Goal: Transaction & Acquisition: Book appointment/travel/reservation

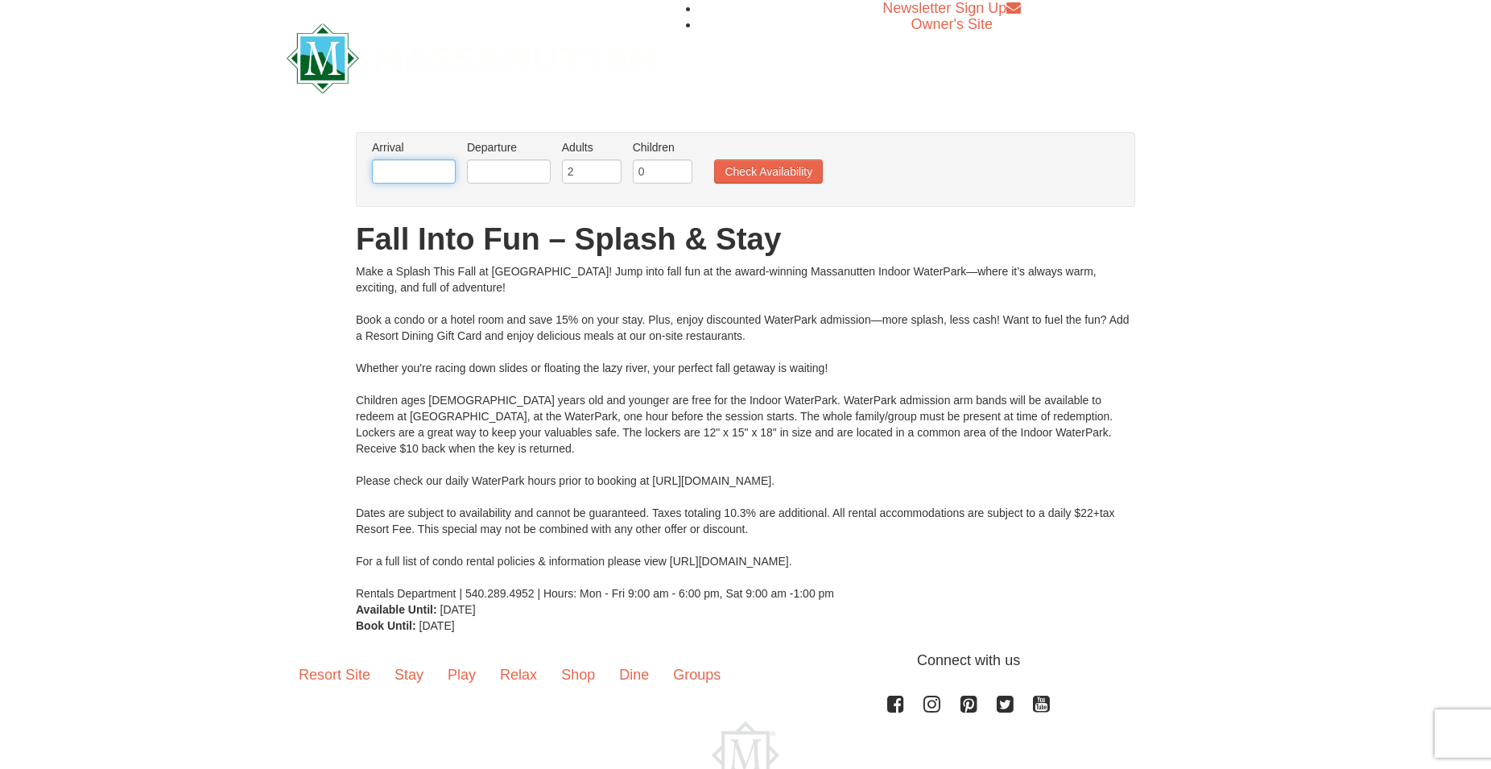
click at [433, 167] on input "text" at bounding box center [414, 171] width 84 height 24
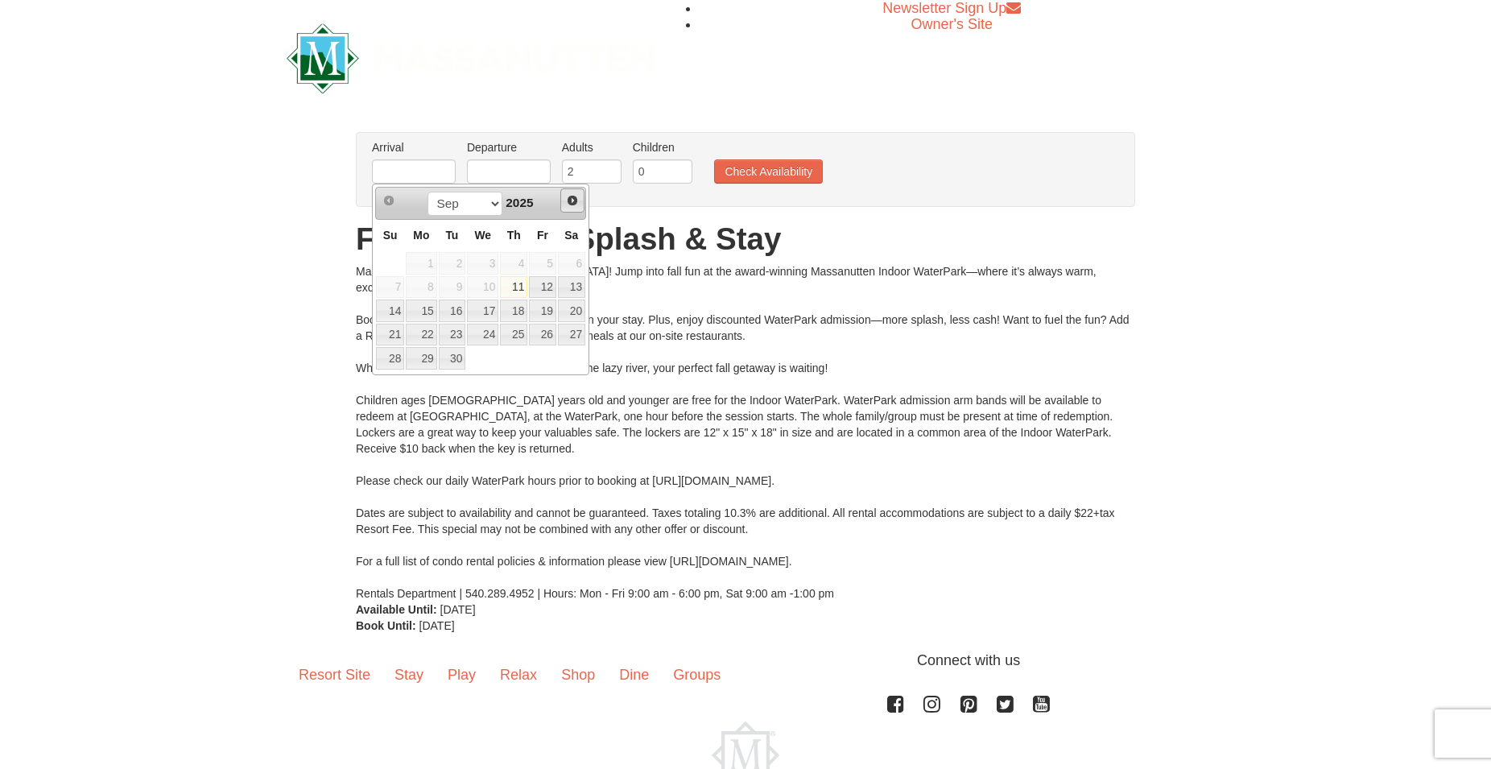
click at [571, 200] on span "Next" at bounding box center [572, 200] width 13 height 13
click at [541, 259] on link "3" at bounding box center [542, 263] width 27 height 23
type input "[DATE]"
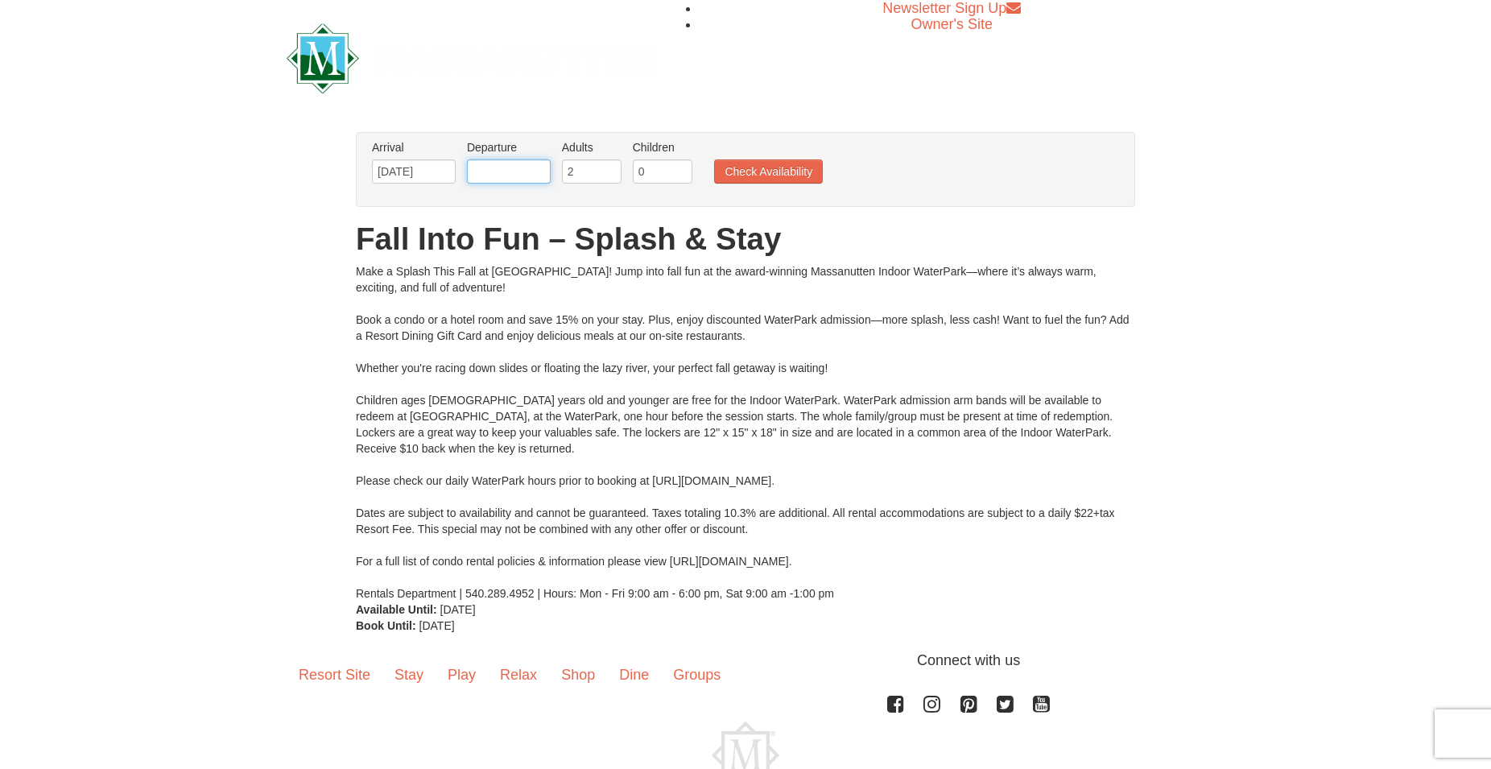
click at [531, 172] on input "text" at bounding box center [509, 171] width 84 height 24
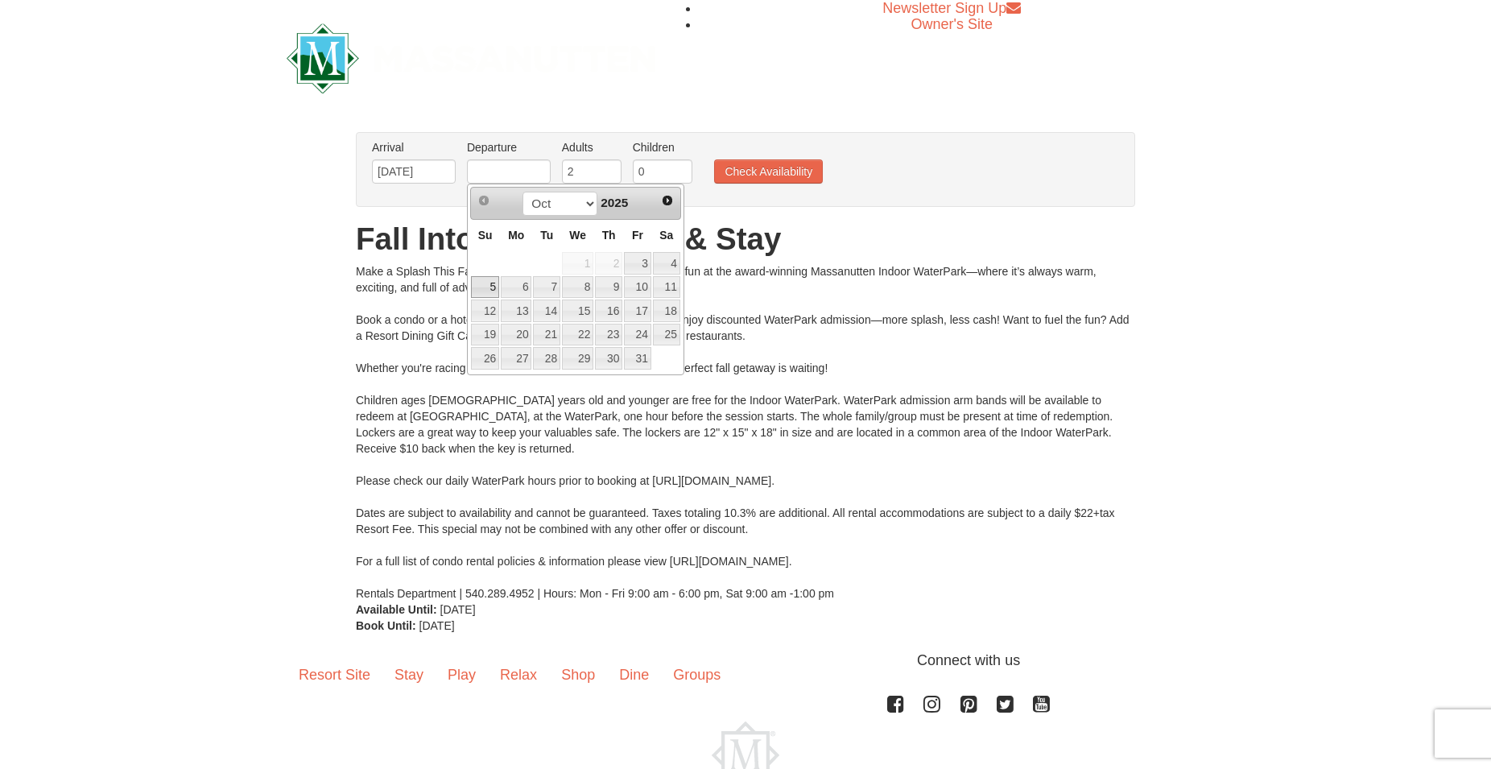
click at [479, 286] on link "5" at bounding box center [485, 287] width 28 height 23
type input "[DATE]"
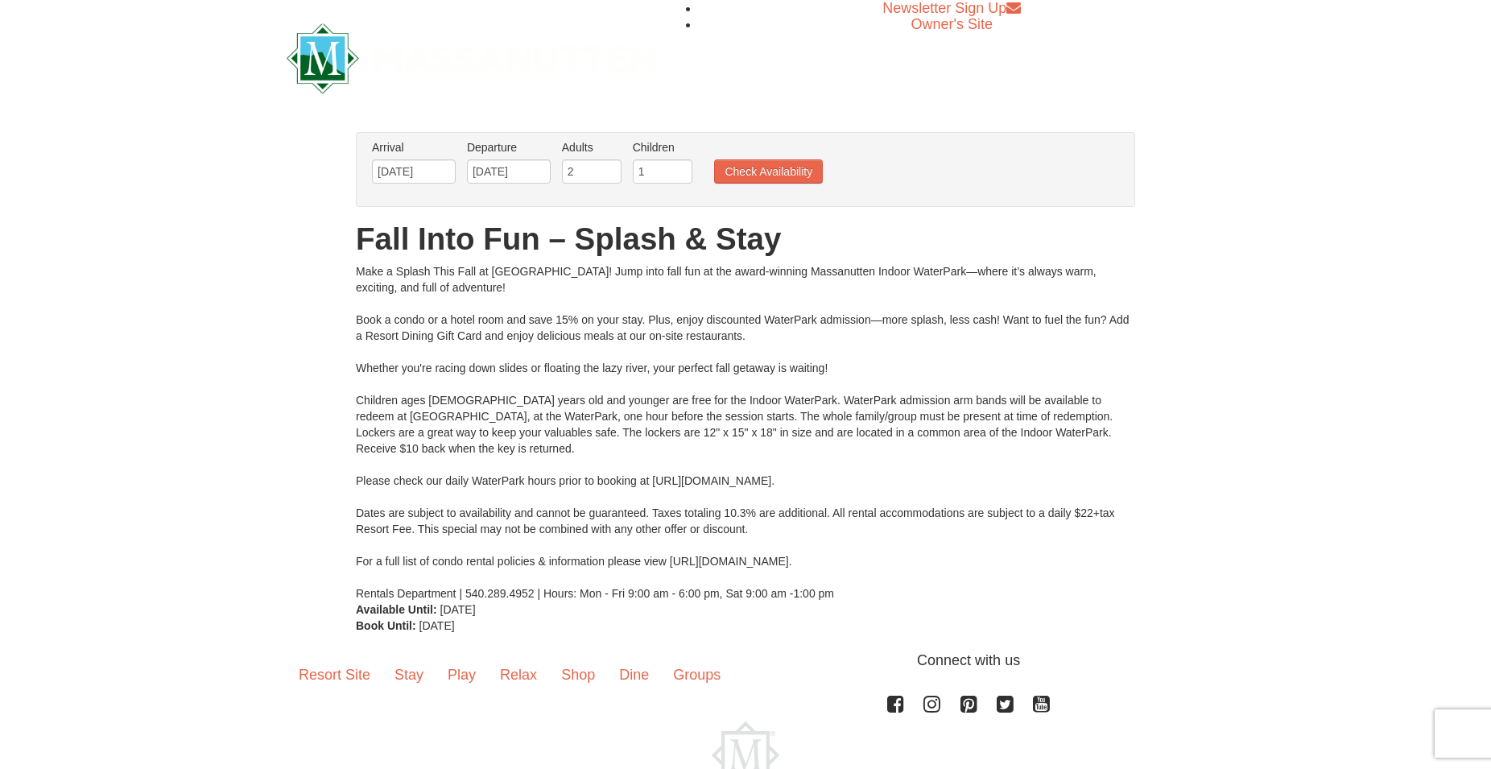
click at [677, 165] on input "1" at bounding box center [663, 171] width 60 height 24
type input "2"
click at [677, 165] on input "2" at bounding box center [663, 171] width 60 height 24
click at [759, 167] on button "Check Availability" at bounding box center [768, 171] width 109 height 24
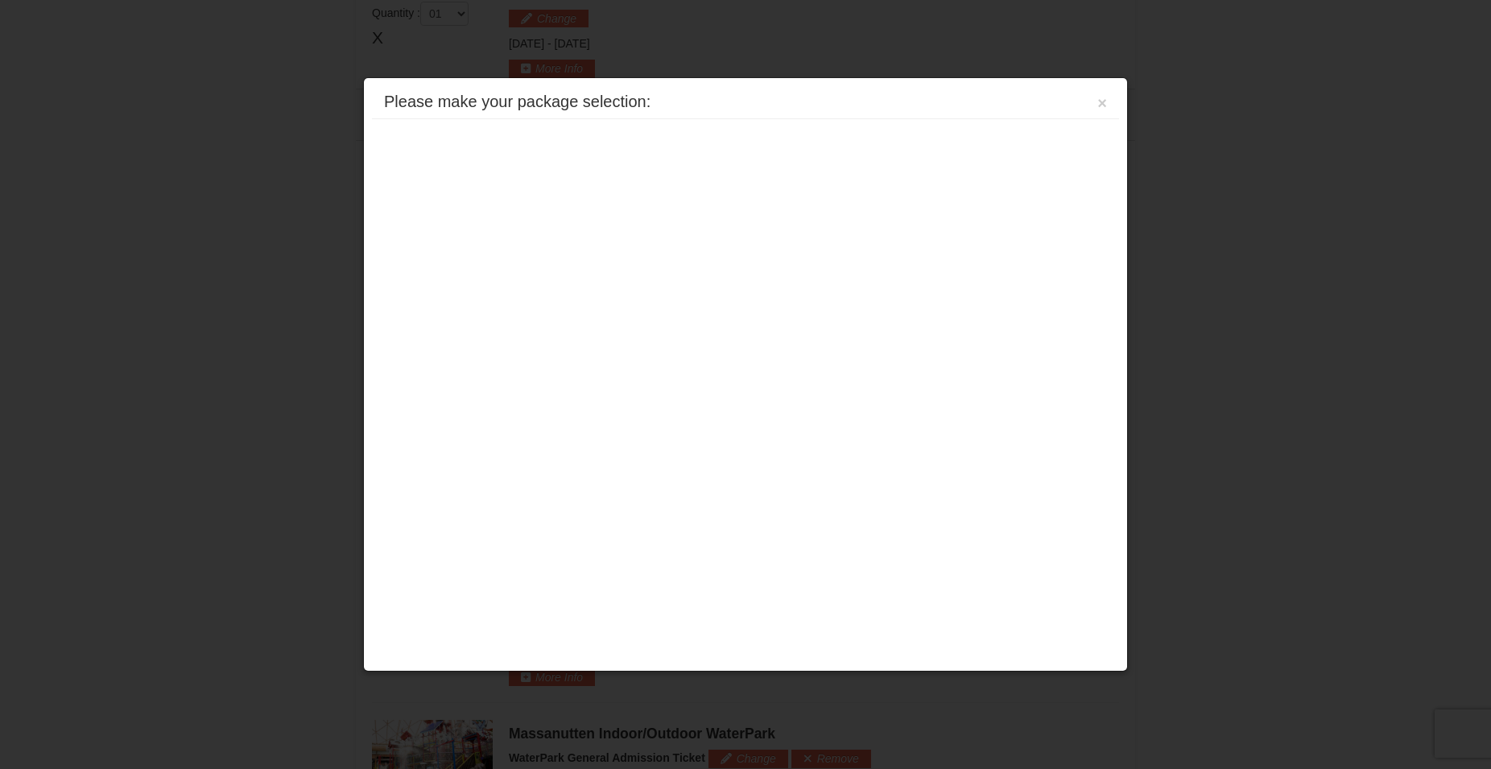
scroll to position [688, 0]
click at [1241, 333] on div at bounding box center [745, 384] width 1491 height 769
click at [1100, 103] on button "×" at bounding box center [1102, 103] width 10 height 16
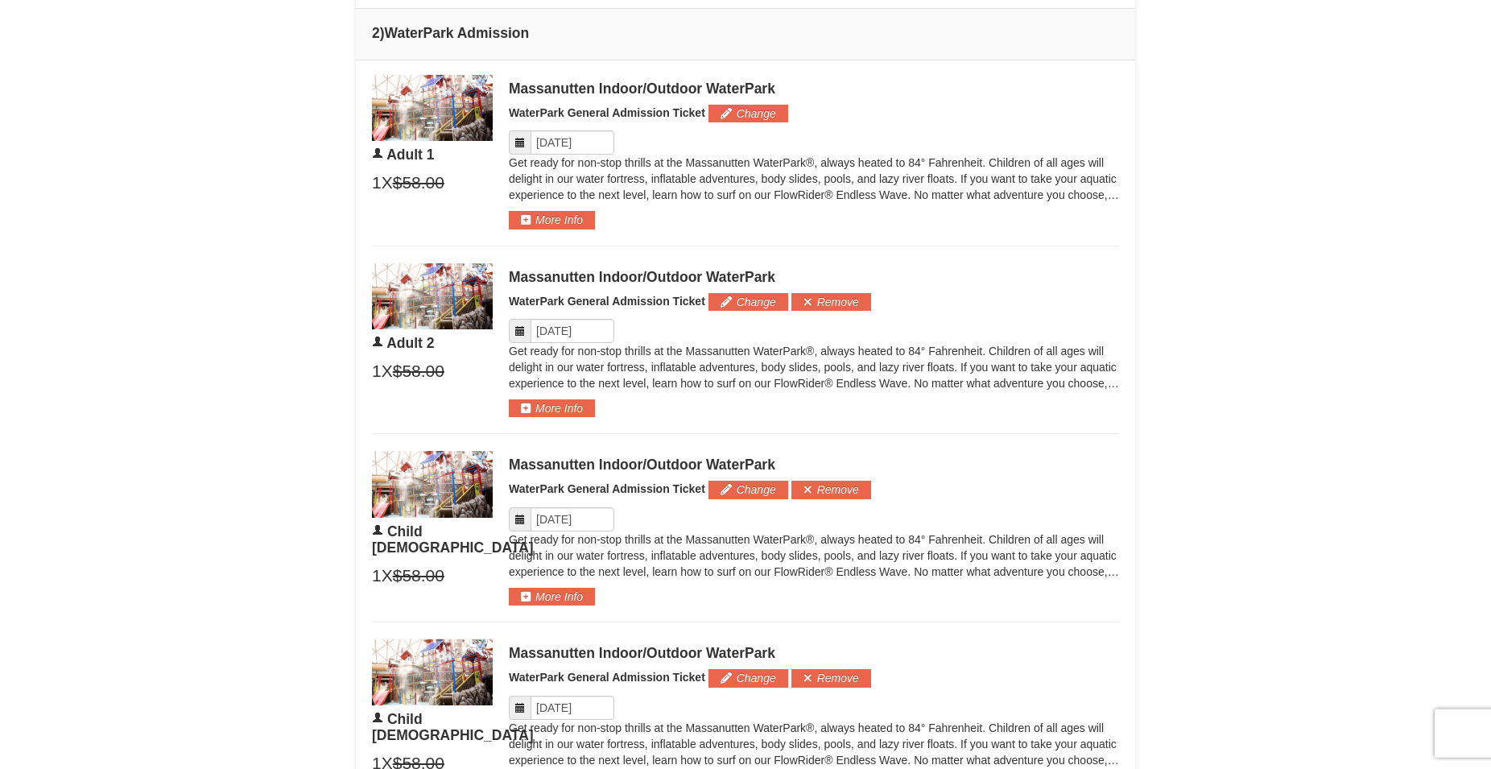
scroll to position [639, 0]
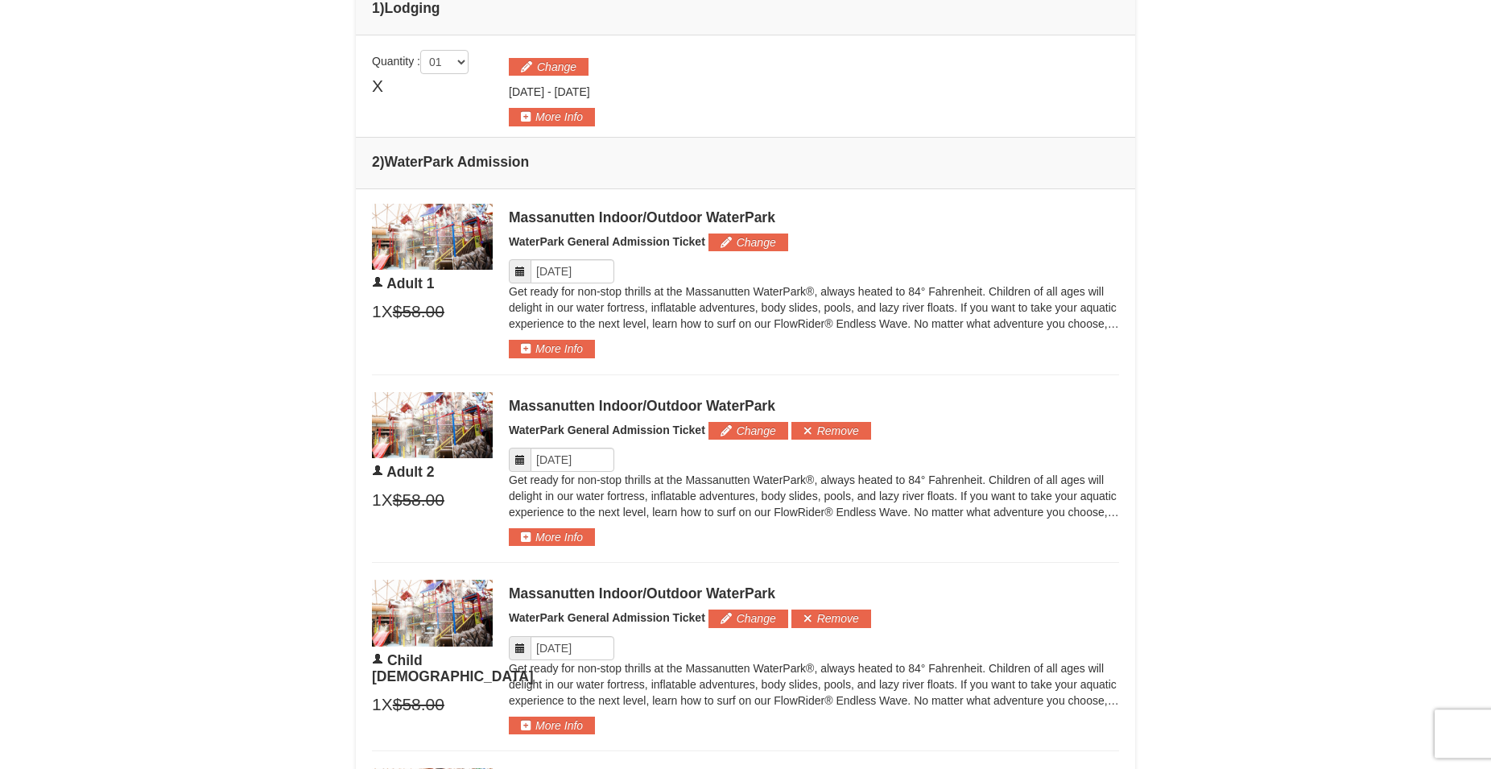
click at [522, 275] on icon at bounding box center [519, 271] width 11 height 11
click at [607, 286] on p "Get ready for non-stop thrills at the Massanutten WaterPark®, always heated to …" at bounding box center [814, 307] width 610 height 48
click at [737, 242] on button "Change" at bounding box center [748, 242] width 80 height 18
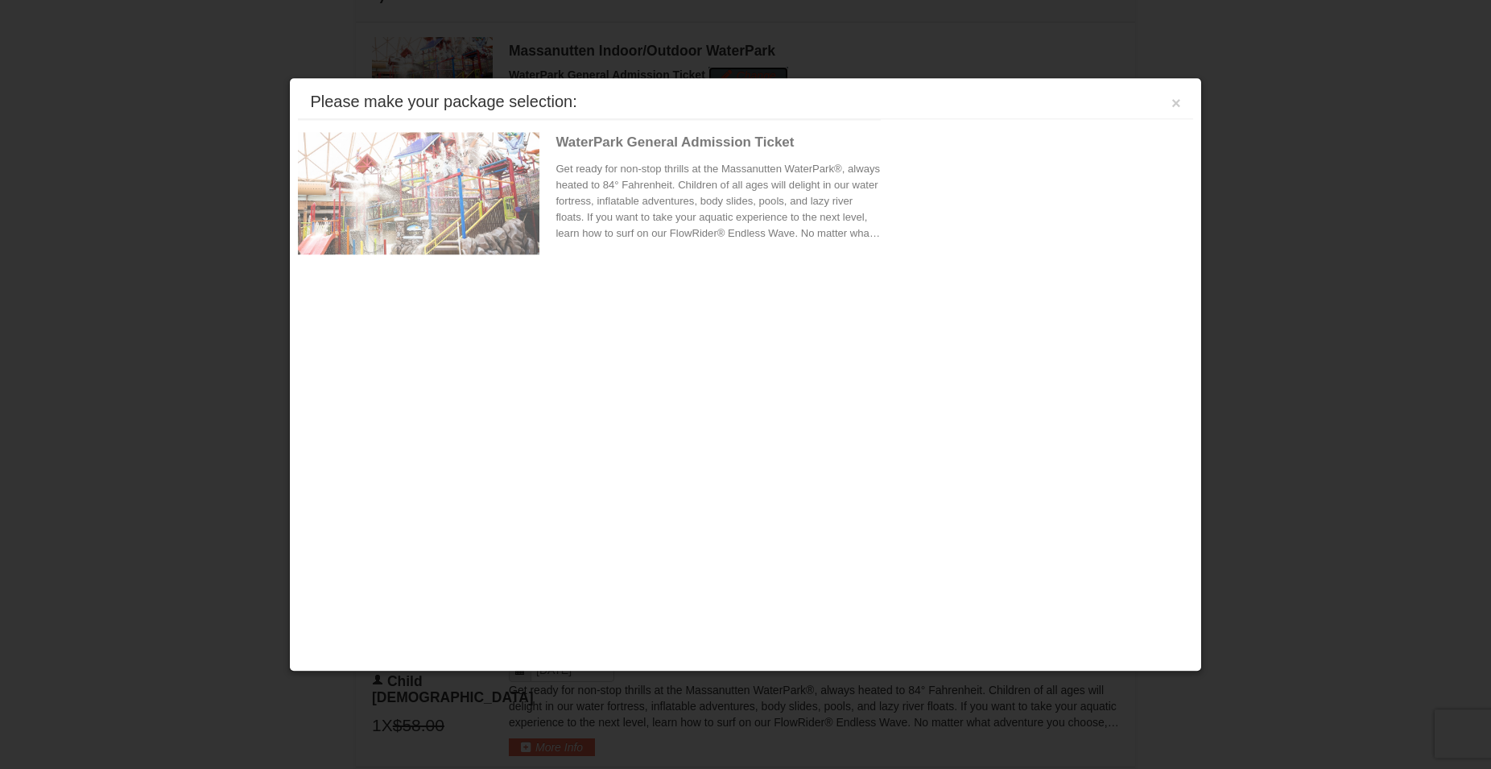
scroll to position [842, 0]
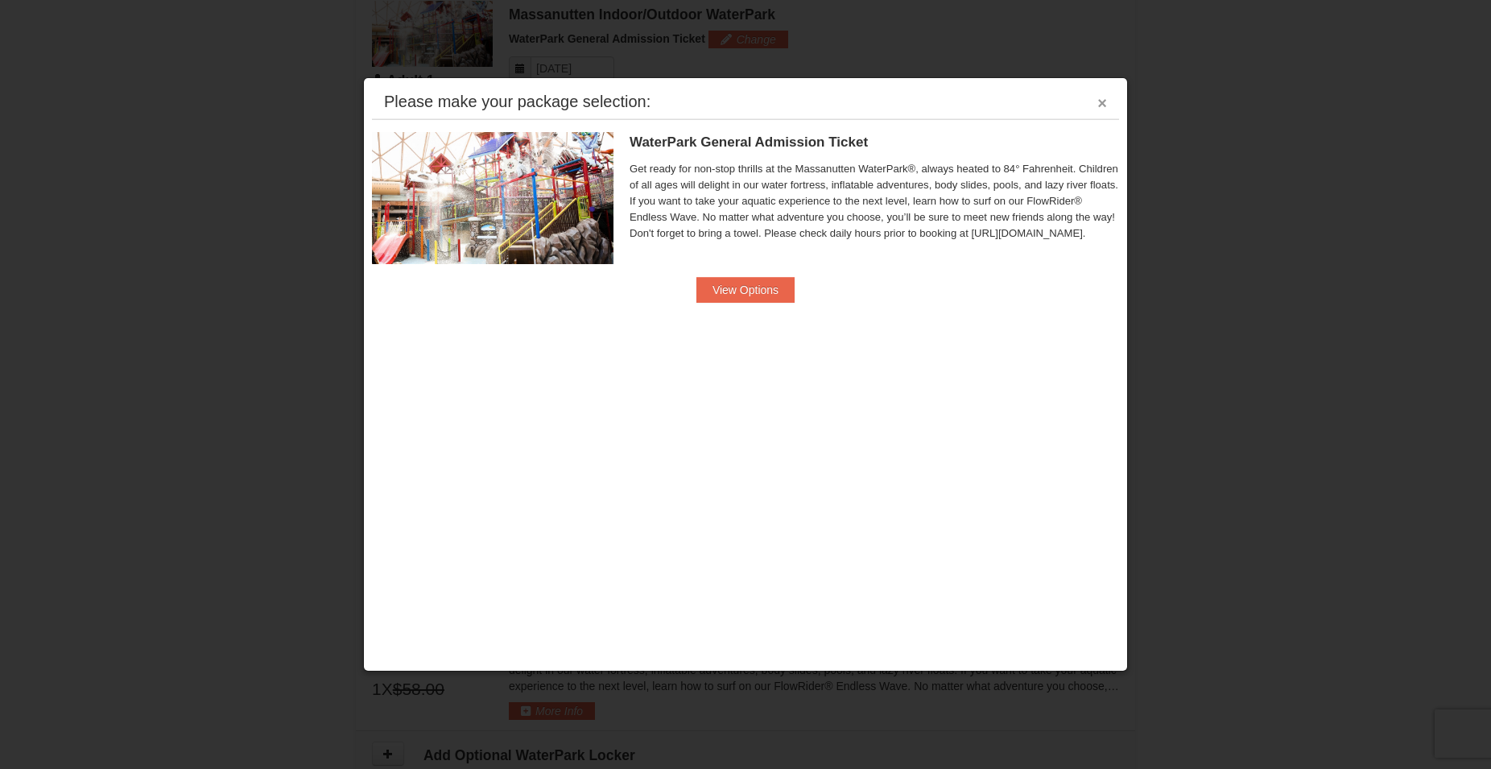
click at [1104, 100] on button "×" at bounding box center [1102, 103] width 10 height 16
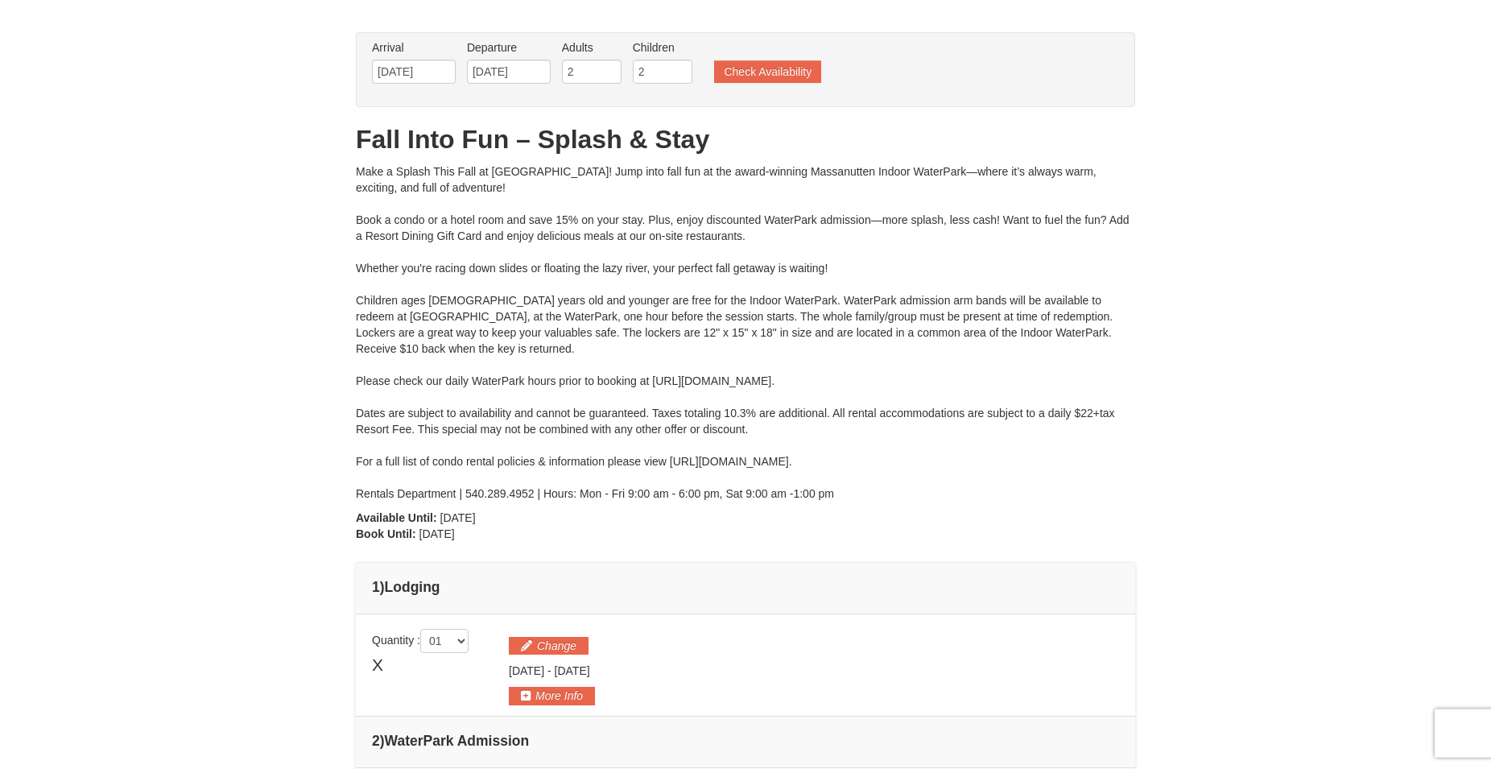
scroll to position [0, 0]
